Goal: Information Seeking & Learning: Find specific fact

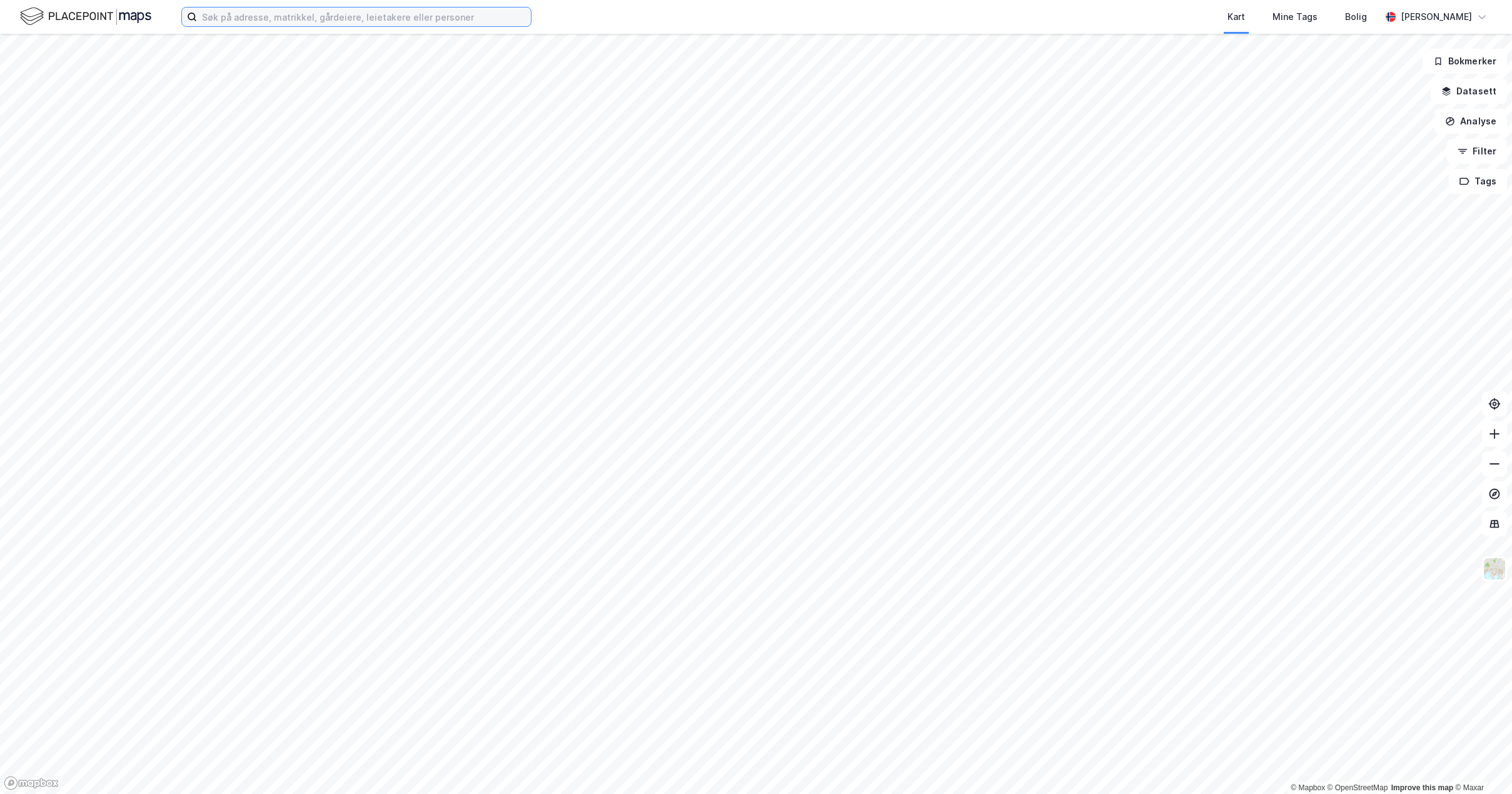
click at [381, 20] on input at bounding box center [364, 17] width 334 height 19
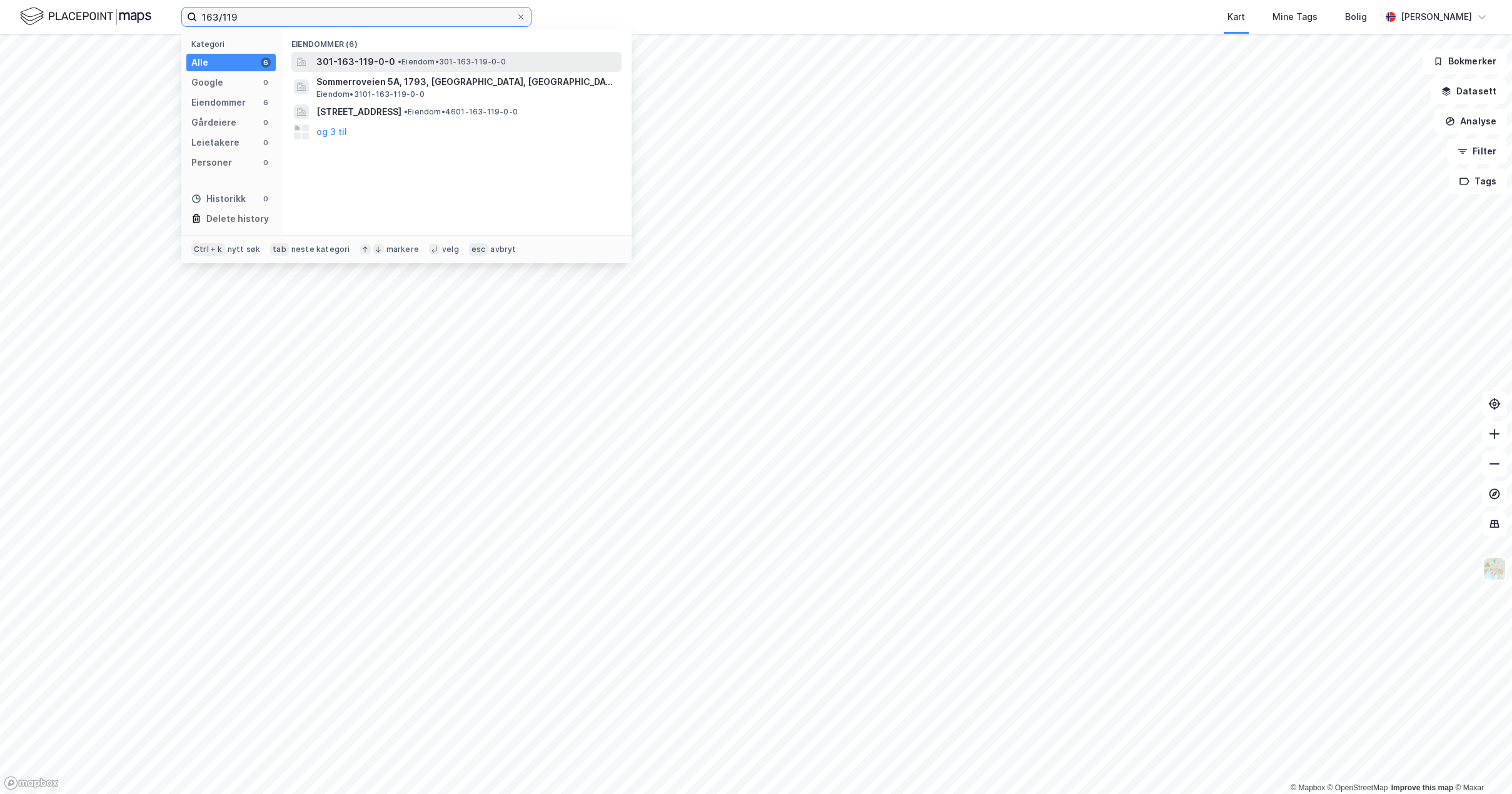
type input "163/119"
click at [380, 67] on span "301-163-119-0-0" at bounding box center [356, 61] width 79 height 15
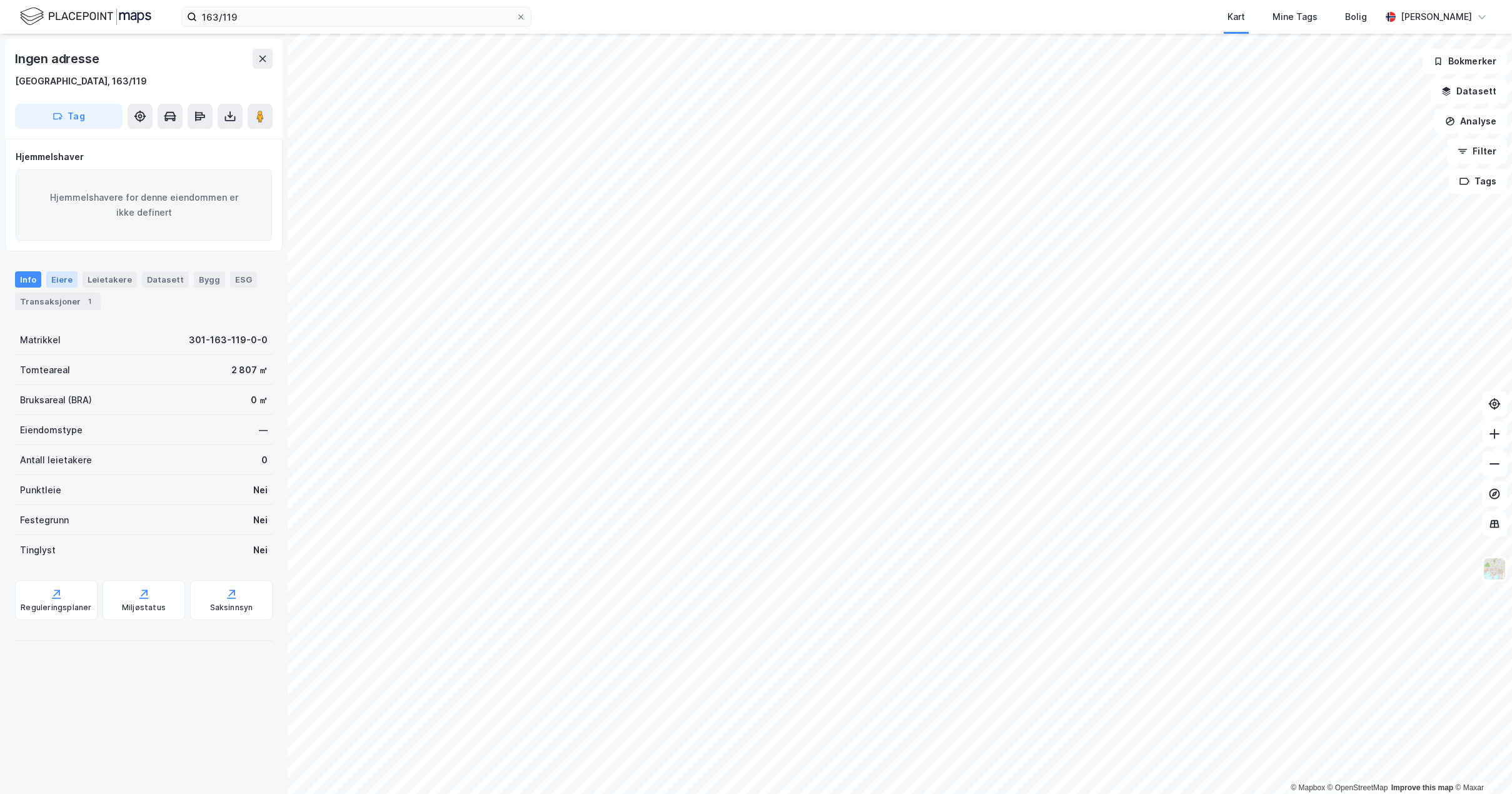
click at [72, 287] on div "Eiere" at bounding box center [62, 279] width 31 height 16
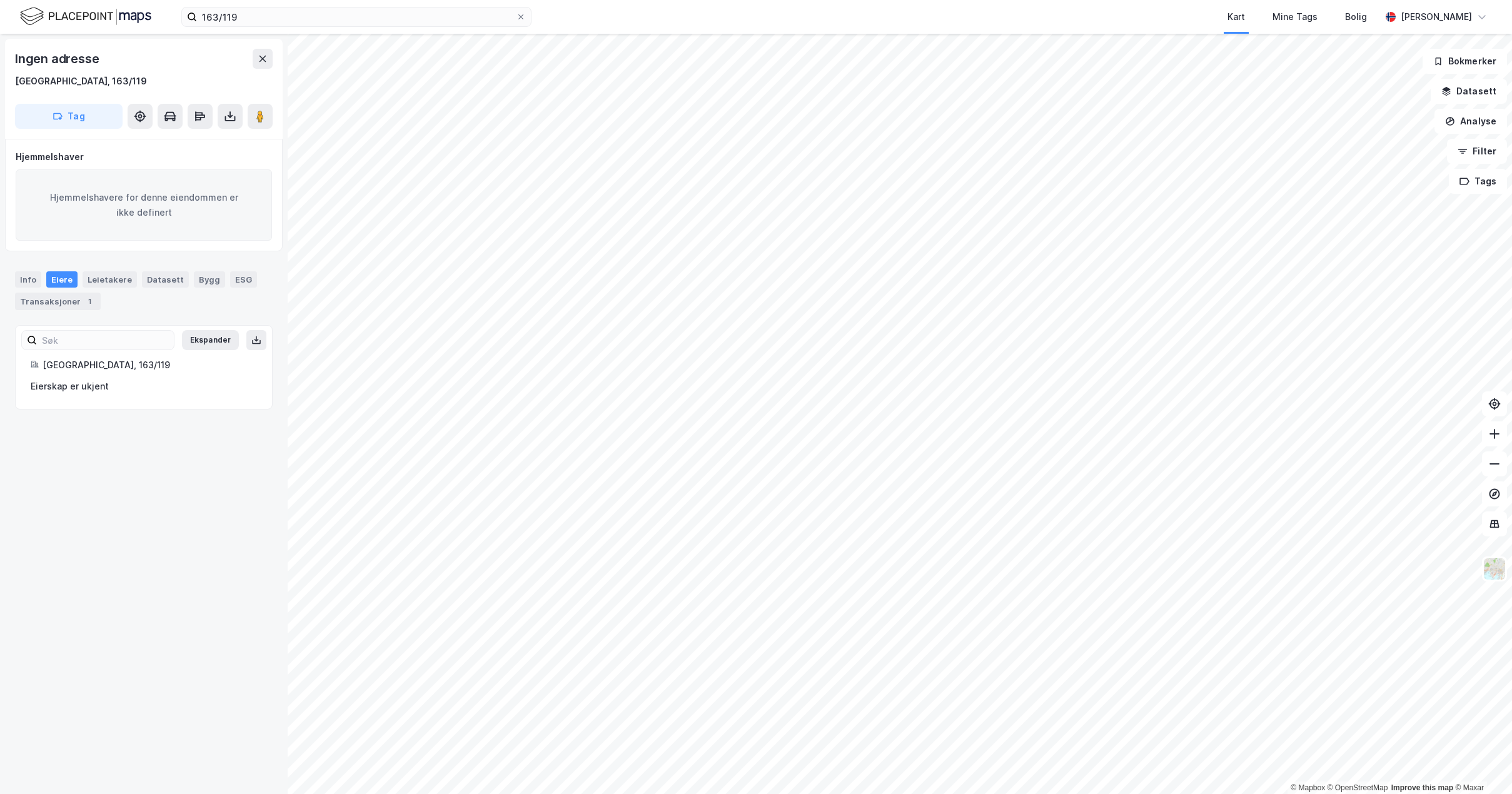
click at [85, 389] on div "Eierskap er ukjent" at bounding box center [143, 386] width 227 height 15
click at [109, 379] on div "Eierskap er ukjent" at bounding box center [143, 386] width 227 height 15
